Goal: Transaction & Acquisition: Purchase product/service

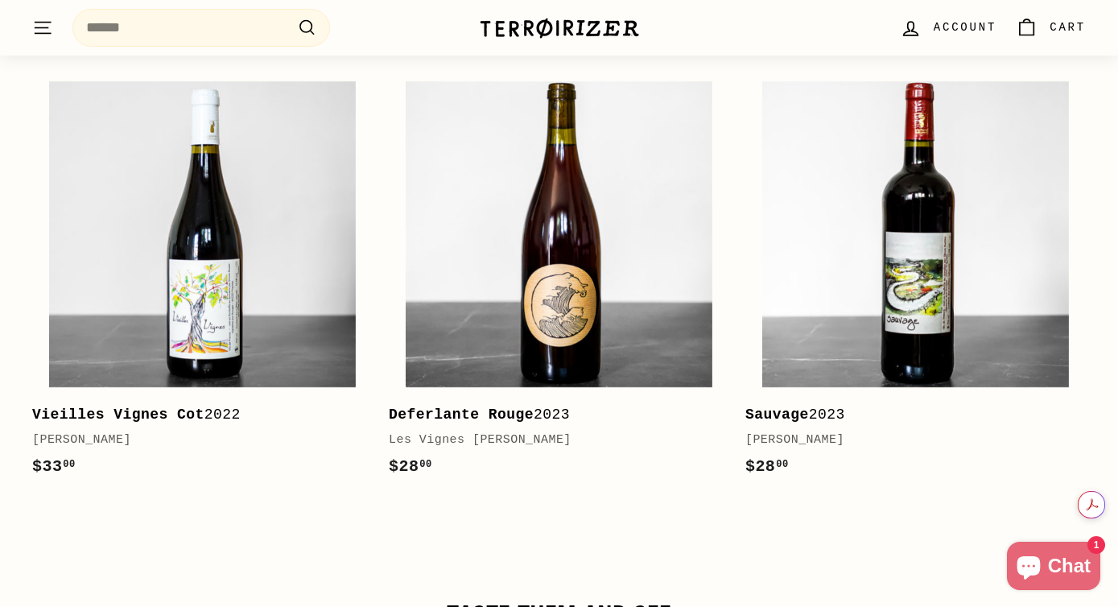
scroll to position [2328, 0]
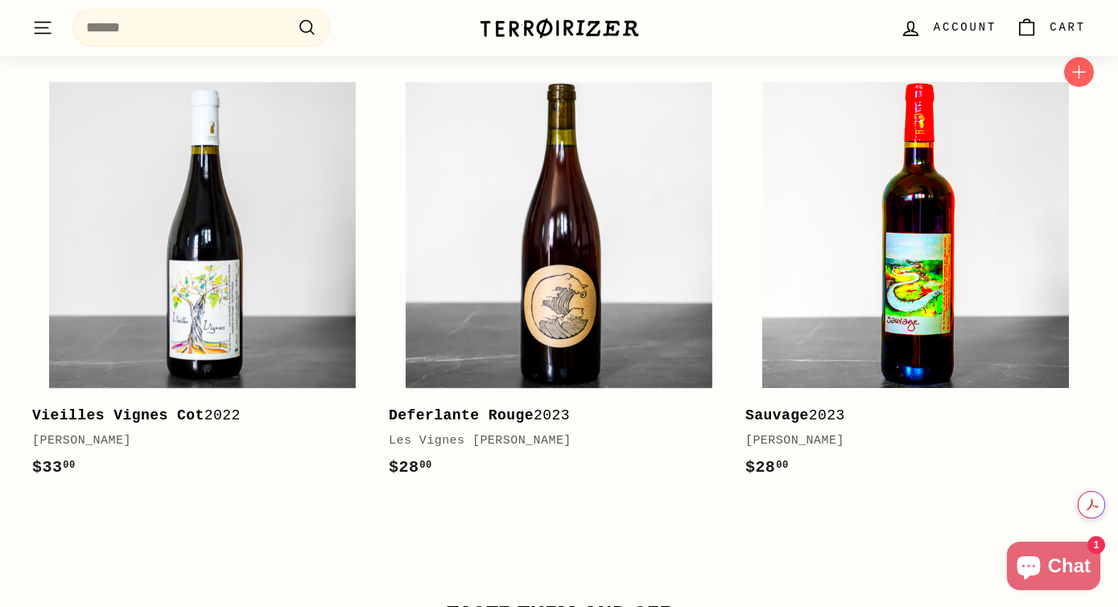
click at [894, 254] on img at bounding box center [915, 235] width 307 height 307
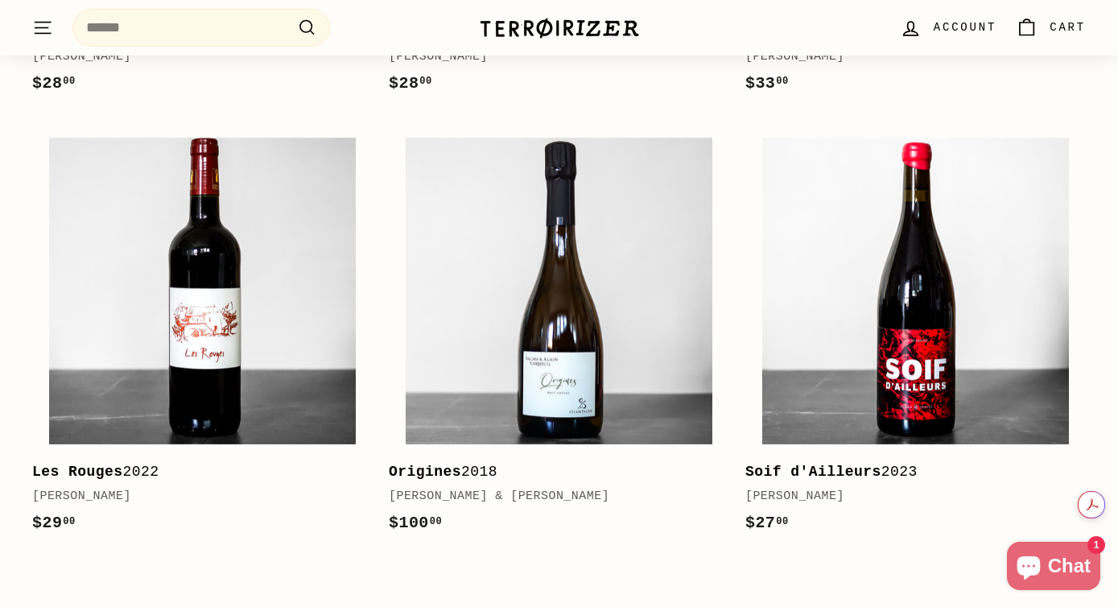
scroll to position [2216, 0]
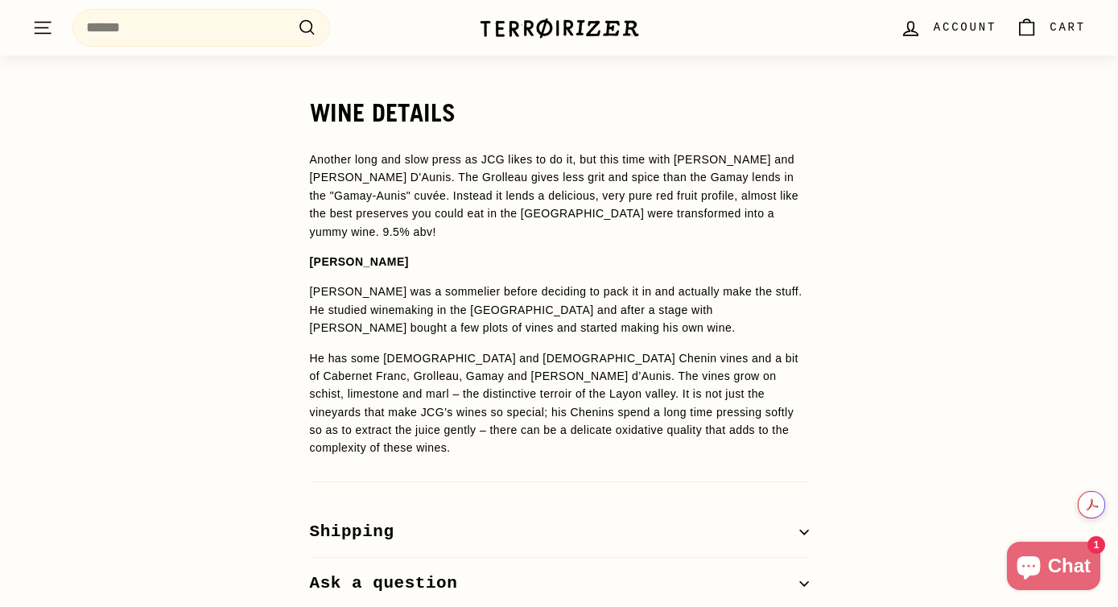
scroll to position [1342, 0]
